Goal: Find specific page/section: Find specific page/section

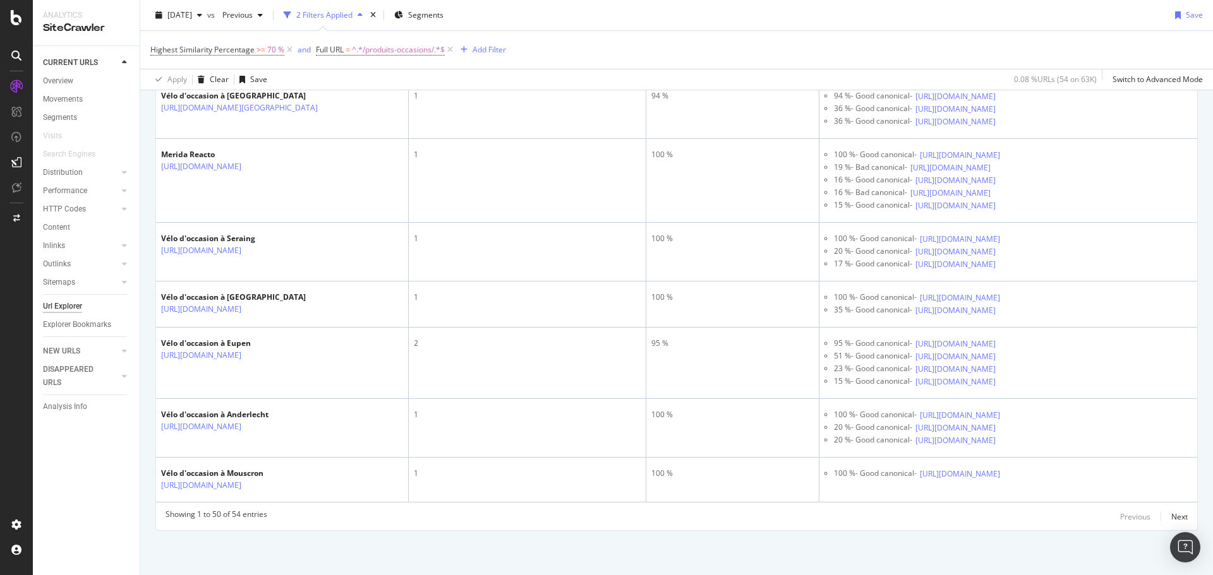
scroll to position [6631, 0]
click at [14, 23] on icon at bounding box center [16, 17] width 11 height 15
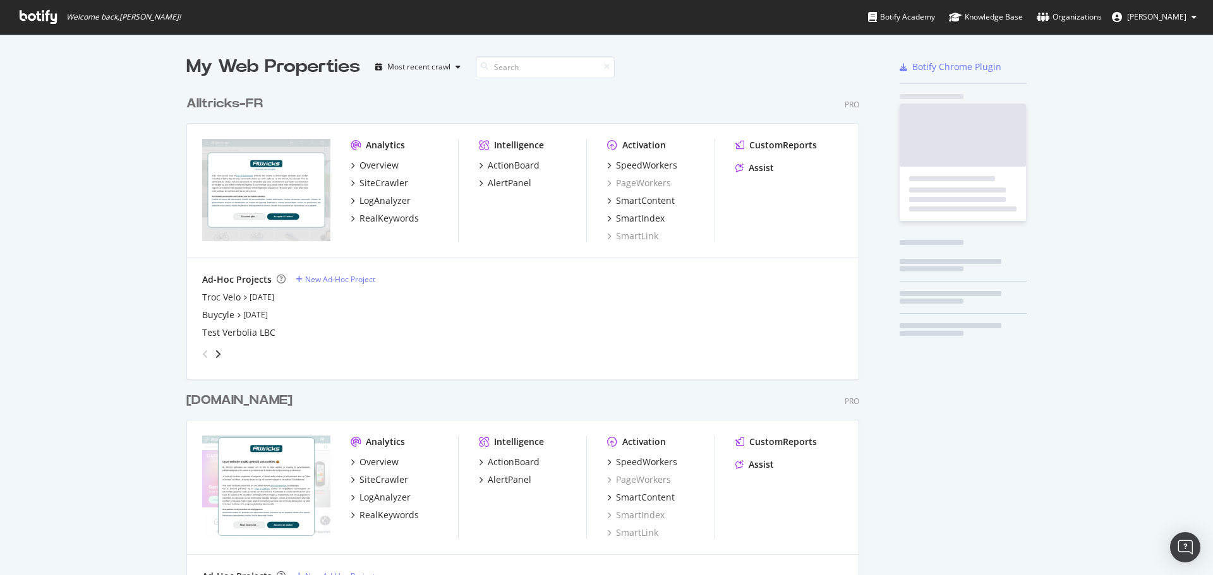
scroll to position [566, 1194]
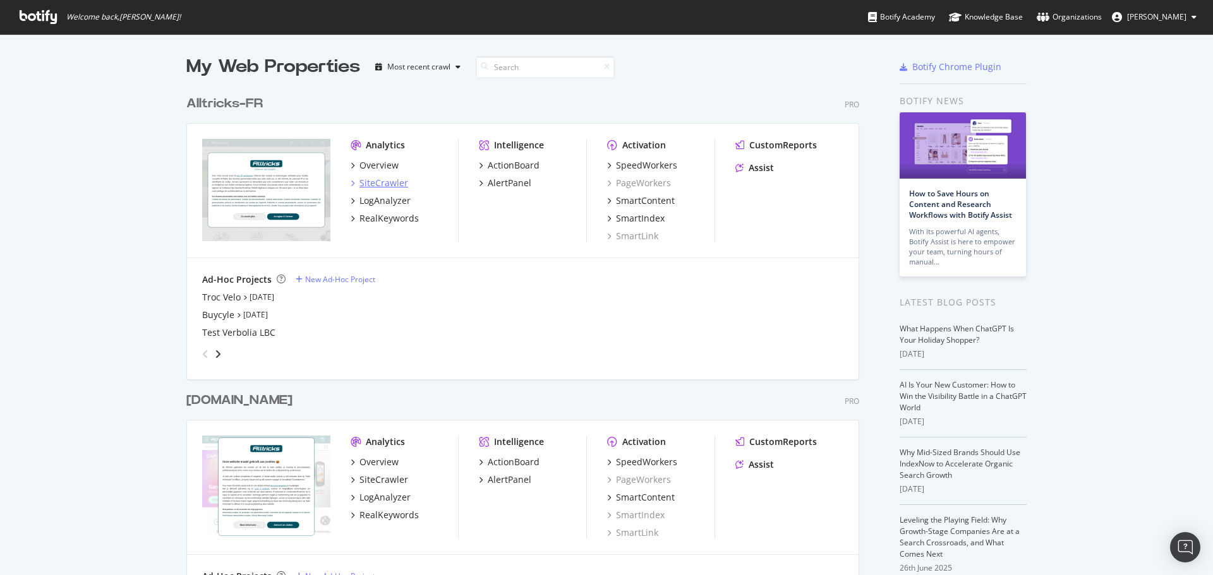
click at [366, 184] on div "SiteCrawler" at bounding box center [383, 183] width 49 height 13
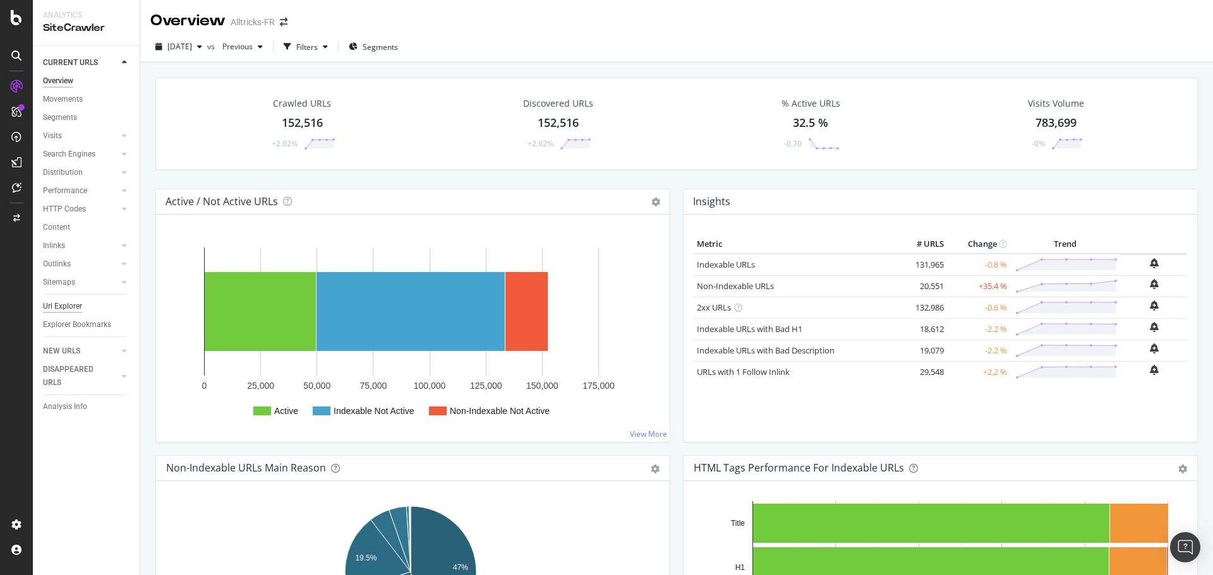
click at [49, 313] on div "Url Explorer" at bounding box center [62, 306] width 39 height 13
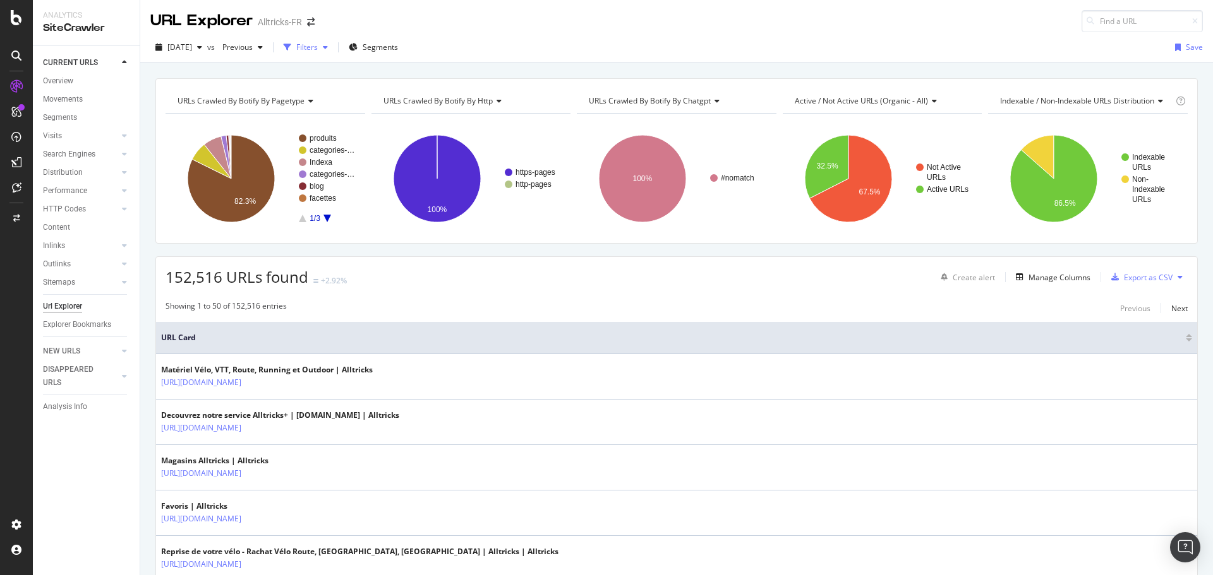
click at [318, 48] on div "Filters" at bounding box center [306, 47] width 21 height 11
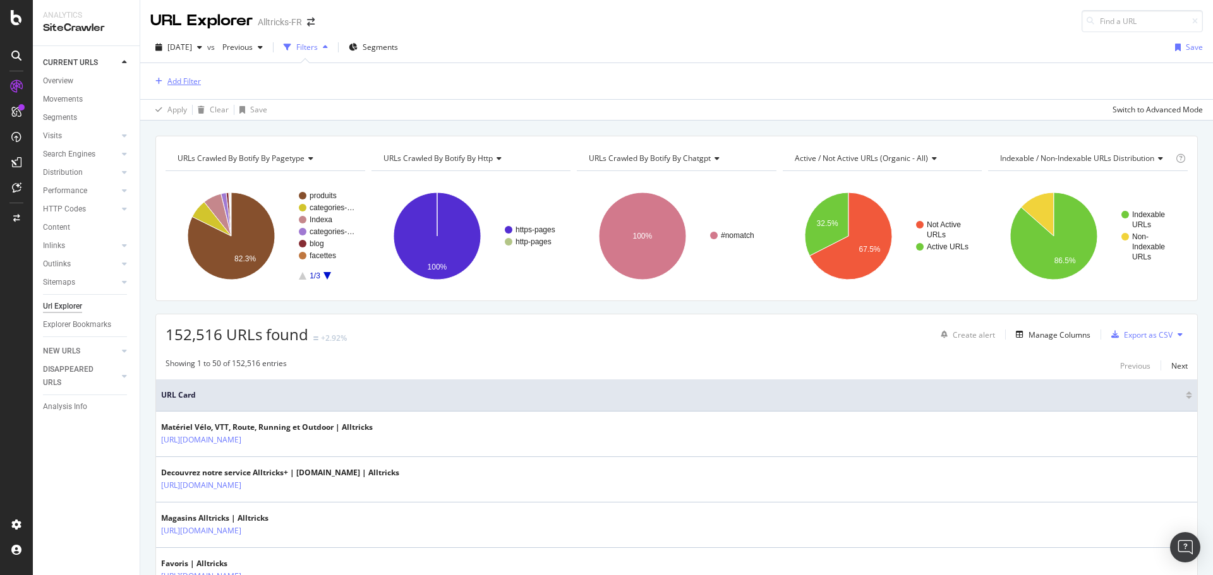
click at [186, 83] on div "Add Filter" at bounding box center [183, 81] width 33 height 11
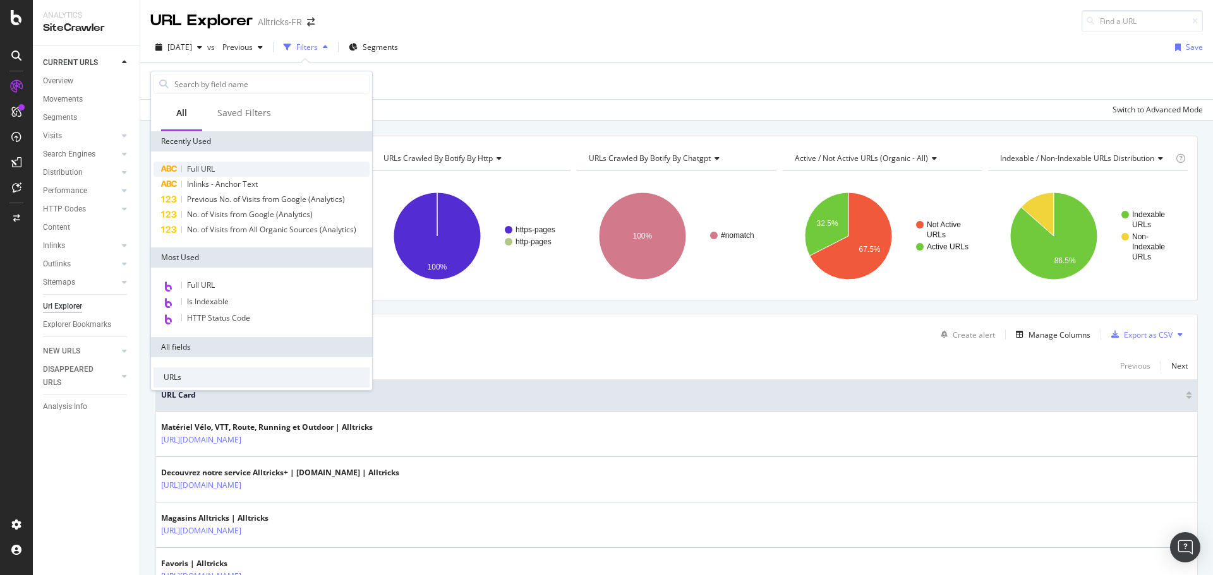
click at [215, 171] on span "Full URL" at bounding box center [201, 169] width 28 height 11
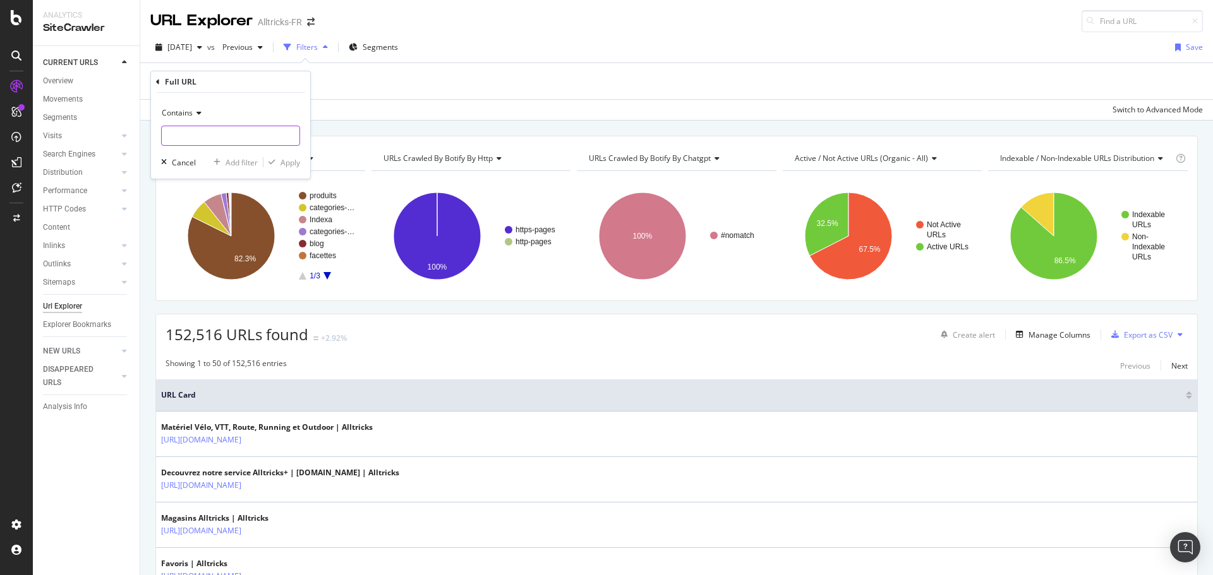
click at [215, 135] on input "text" at bounding box center [231, 136] width 138 height 20
type input "blog"
click at [275, 157] on div "Apply" at bounding box center [281, 162] width 37 height 11
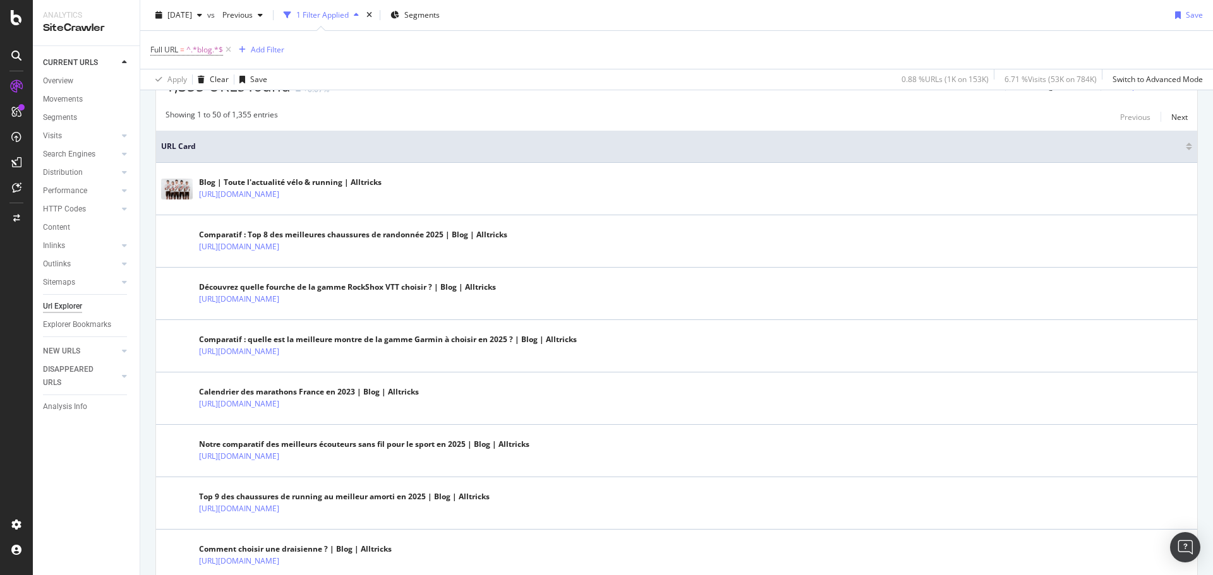
scroll to position [188, 0]
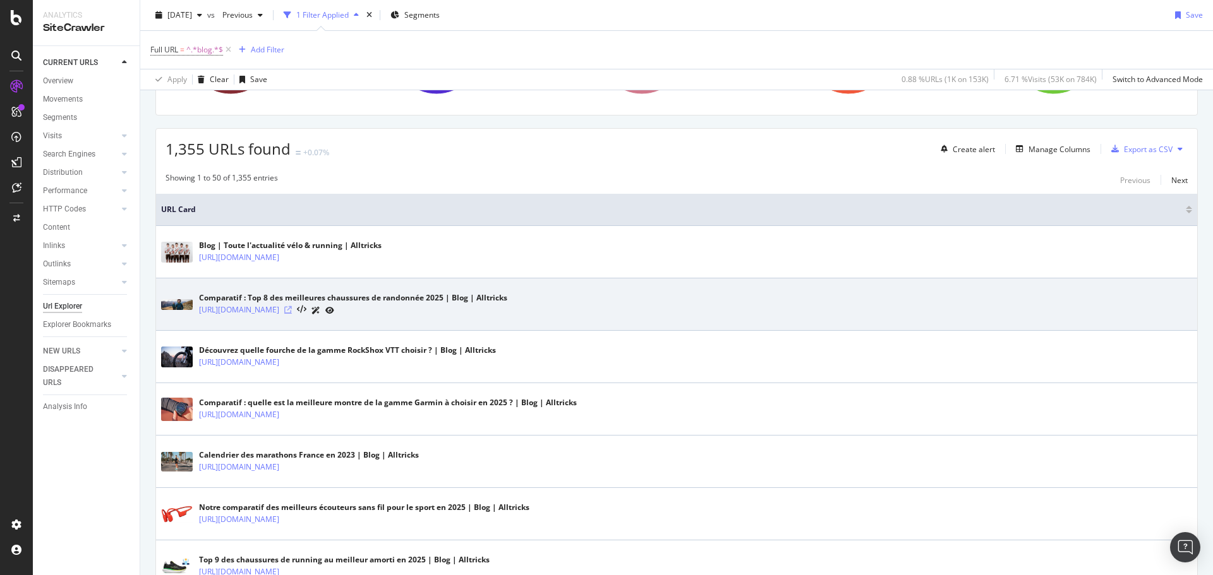
click at [292, 311] on icon at bounding box center [288, 310] width 8 height 8
